Goal: Information Seeking & Learning: Learn about a topic

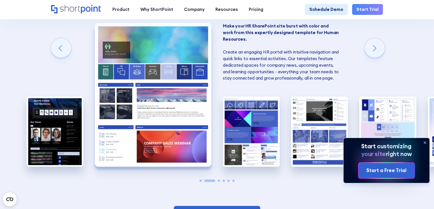
scroll to position [457, 0]
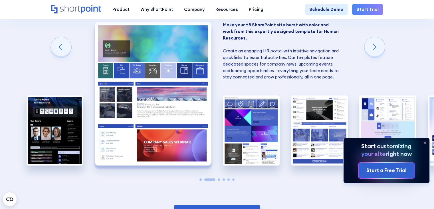
click at [426, 142] on icon at bounding box center [425, 142] width 9 height 9
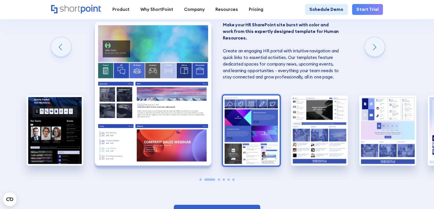
click at [255, 152] on img "3 / 6" at bounding box center [251, 130] width 57 height 70
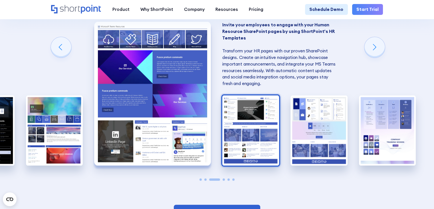
click at [262, 148] on img "4 / 6" at bounding box center [251, 130] width 57 height 70
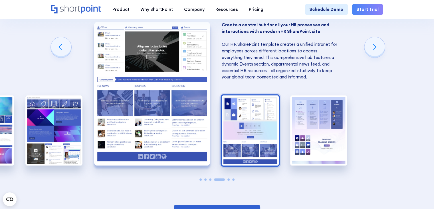
click at [267, 144] on img "5 / 6" at bounding box center [250, 130] width 57 height 70
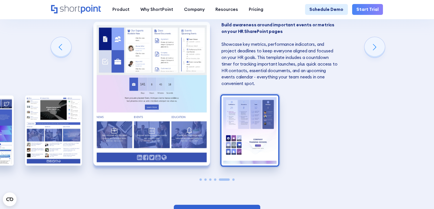
click at [266, 129] on img "6 / 6" at bounding box center [250, 130] width 57 height 70
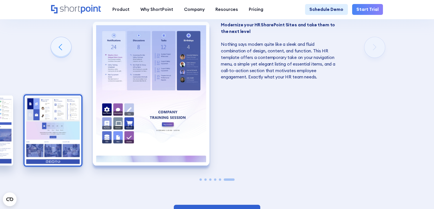
click at [62, 126] on img "5 / 6" at bounding box center [53, 130] width 57 height 70
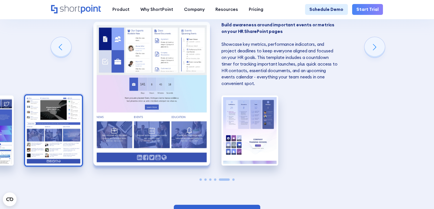
click at [47, 131] on img "4 / 6" at bounding box center [53, 130] width 57 height 70
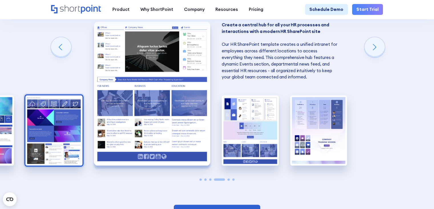
click at [29, 131] on img "3 / 6" at bounding box center [53, 130] width 57 height 70
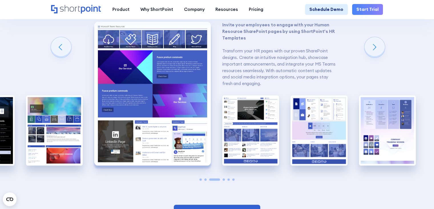
click at [21, 131] on div "Connect your employees with engaging and modern SharePoint designs for Human Re…" at bounding box center [2, 93] width 89 height 179
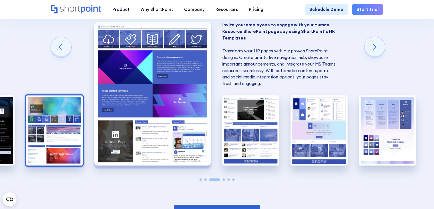
click at [37, 131] on img "2 / 6" at bounding box center [54, 130] width 57 height 70
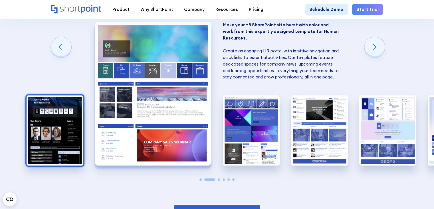
click at [31, 130] on img "1 / 6" at bounding box center [55, 130] width 57 height 70
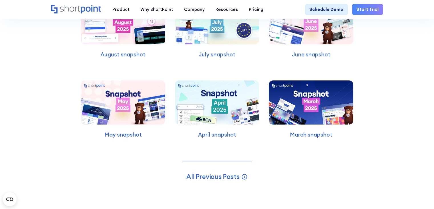
scroll to position [1999, 0]
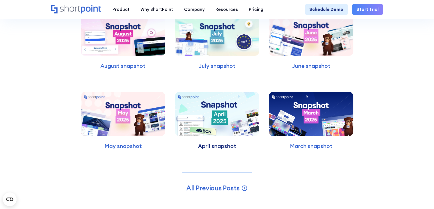
click at [213, 150] on p "April snapshot" at bounding box center [217, 146] width 84 height 8
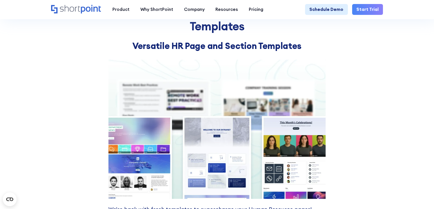
scroll to position [1000, 0]
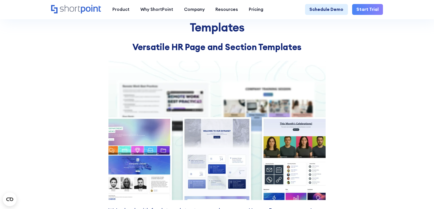
click at [141, 143] on img at bounding box center [217, 130] width 217 height 139
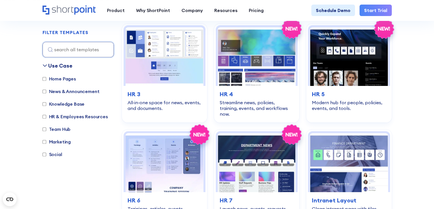
scroll to position [286, 0]
